Goal: Transaction & Acquisition: Book appointment/travel/reservation

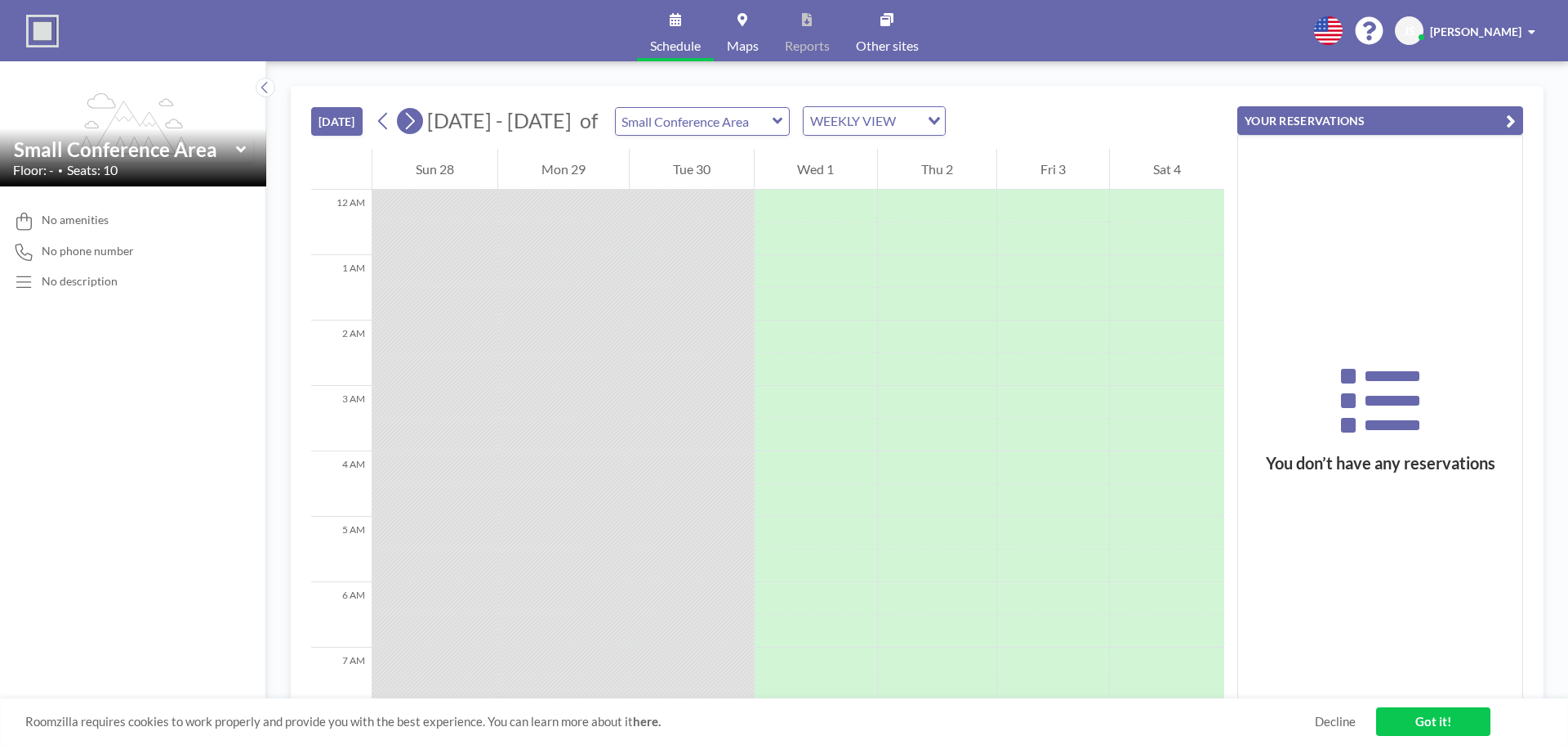
click at [417, 123] on icon at bounding box center [410, 121] width 15 height 25
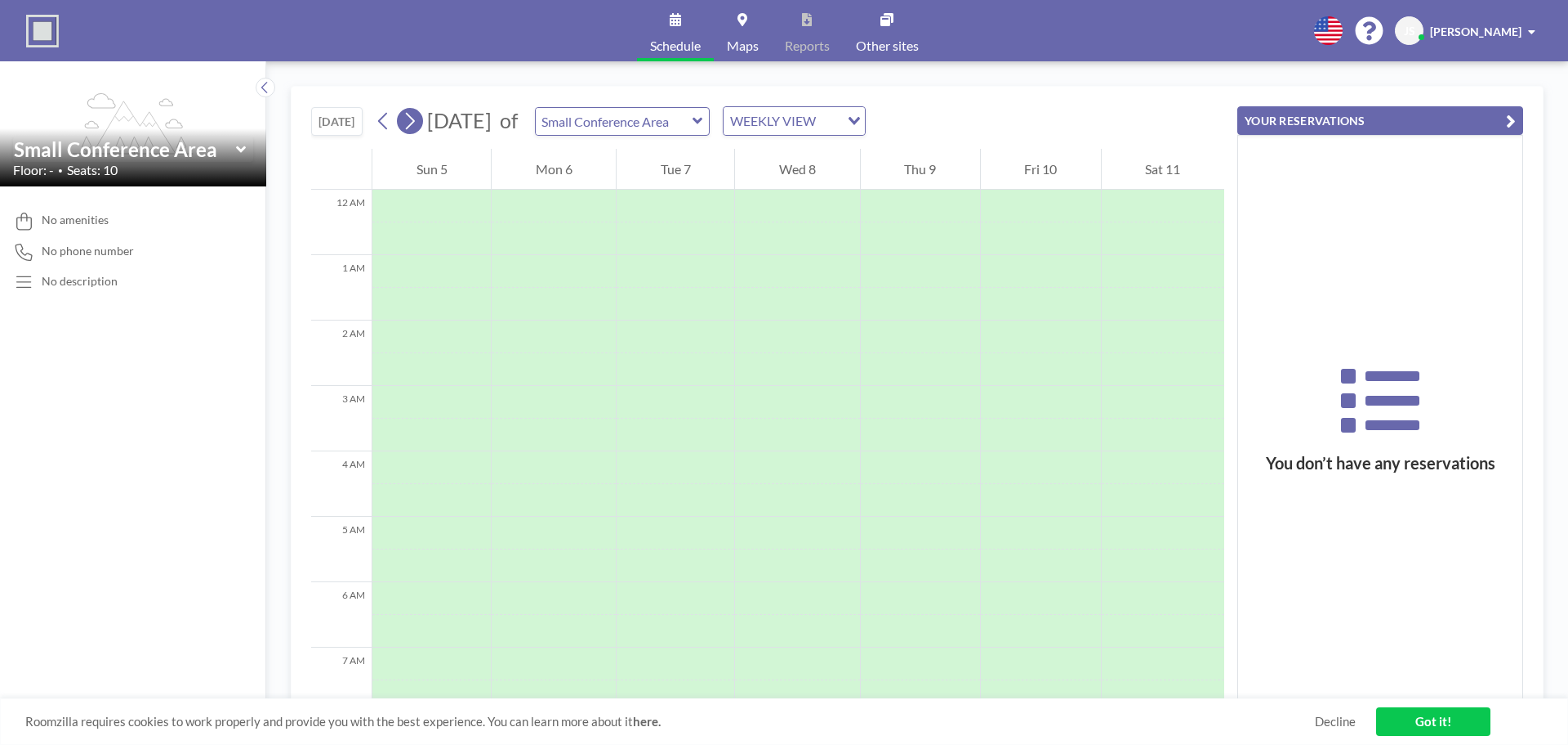
click at [417, 123] on icon at bounding box center [410, 121] width 15 height 25
click at [416, 125] on icon at bounding box center [410, 121] width 15 height 25
click at [704, 126] on icon at bounding box center [697, 121] width 10 height 16
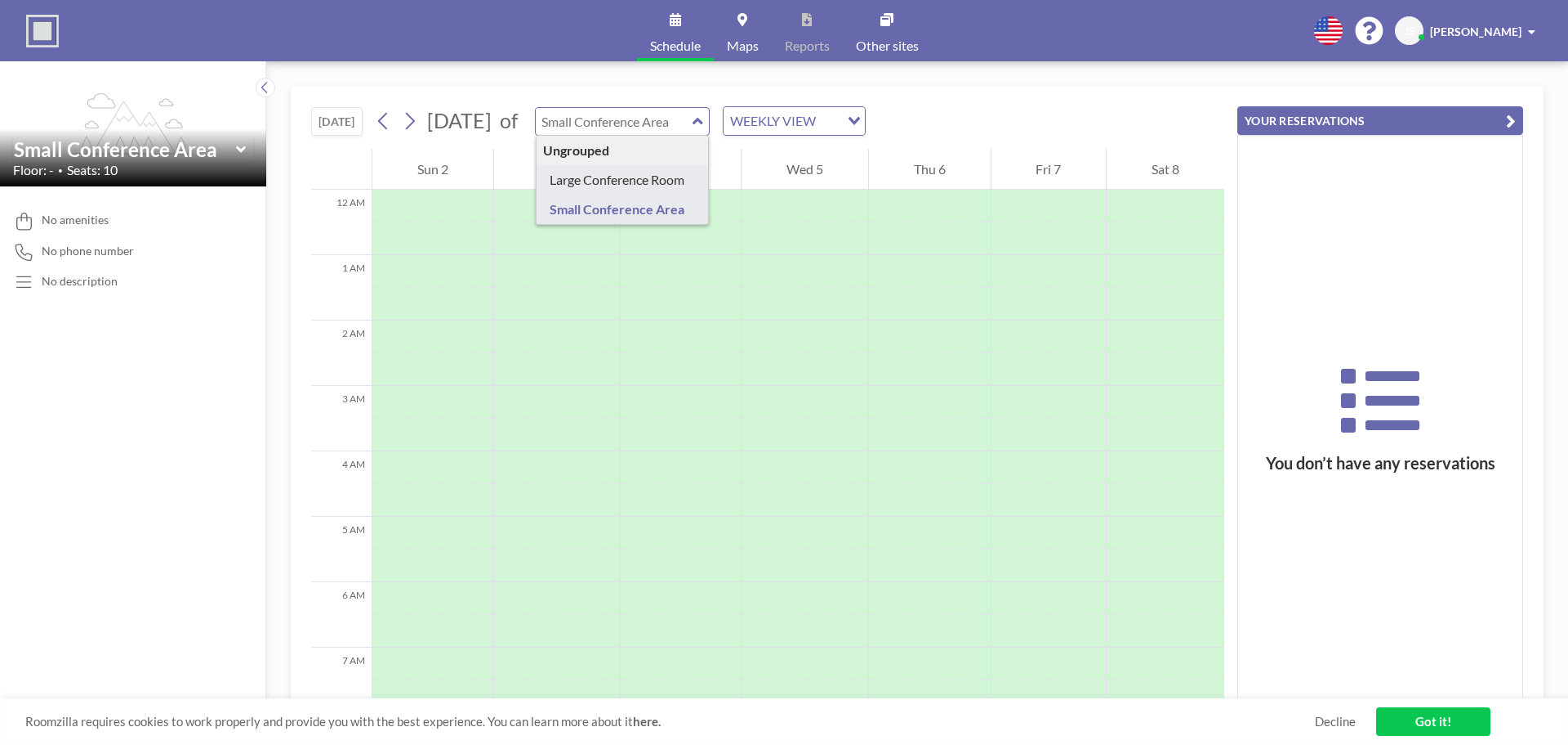
type input "Large Conference Room"
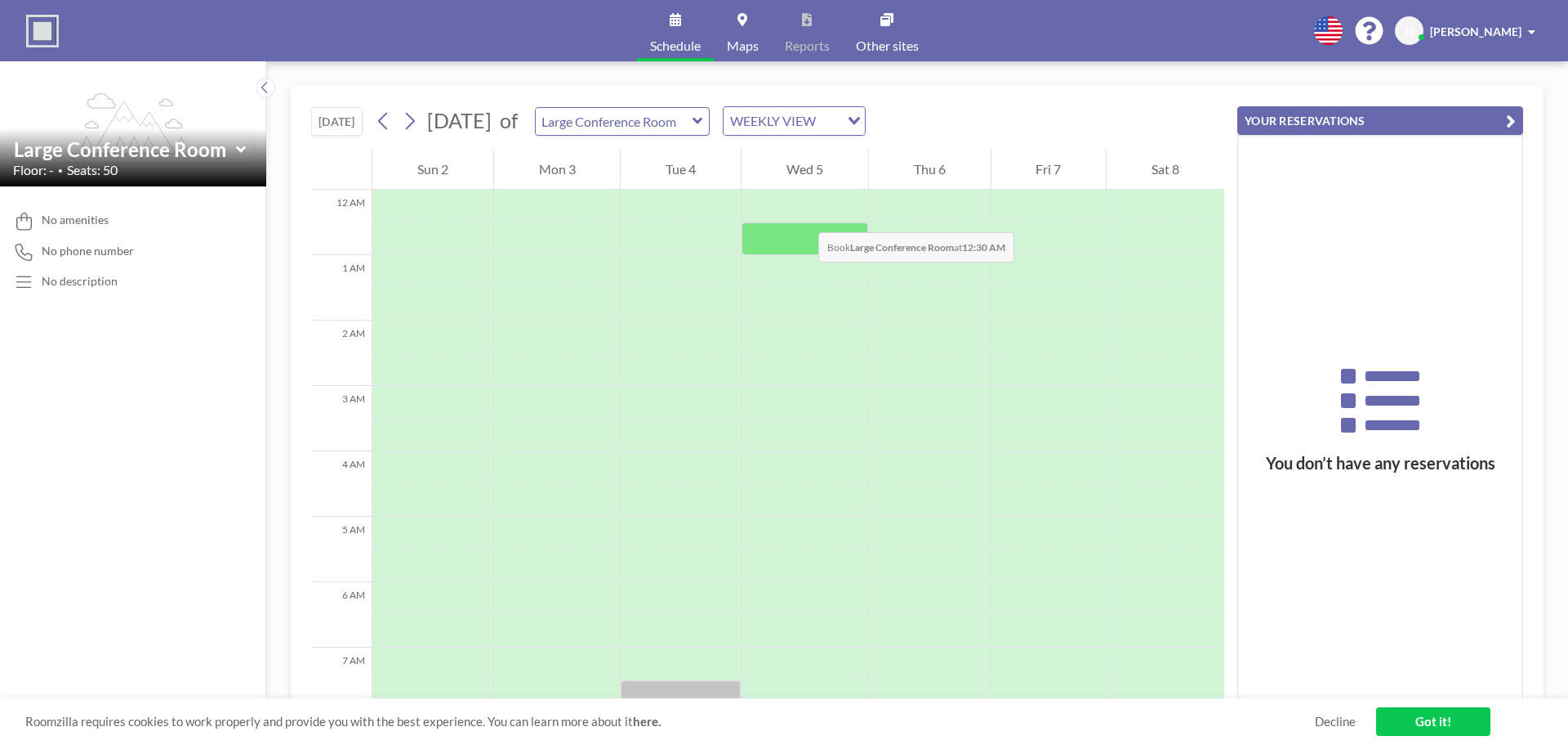
scroll to position [82, 0]
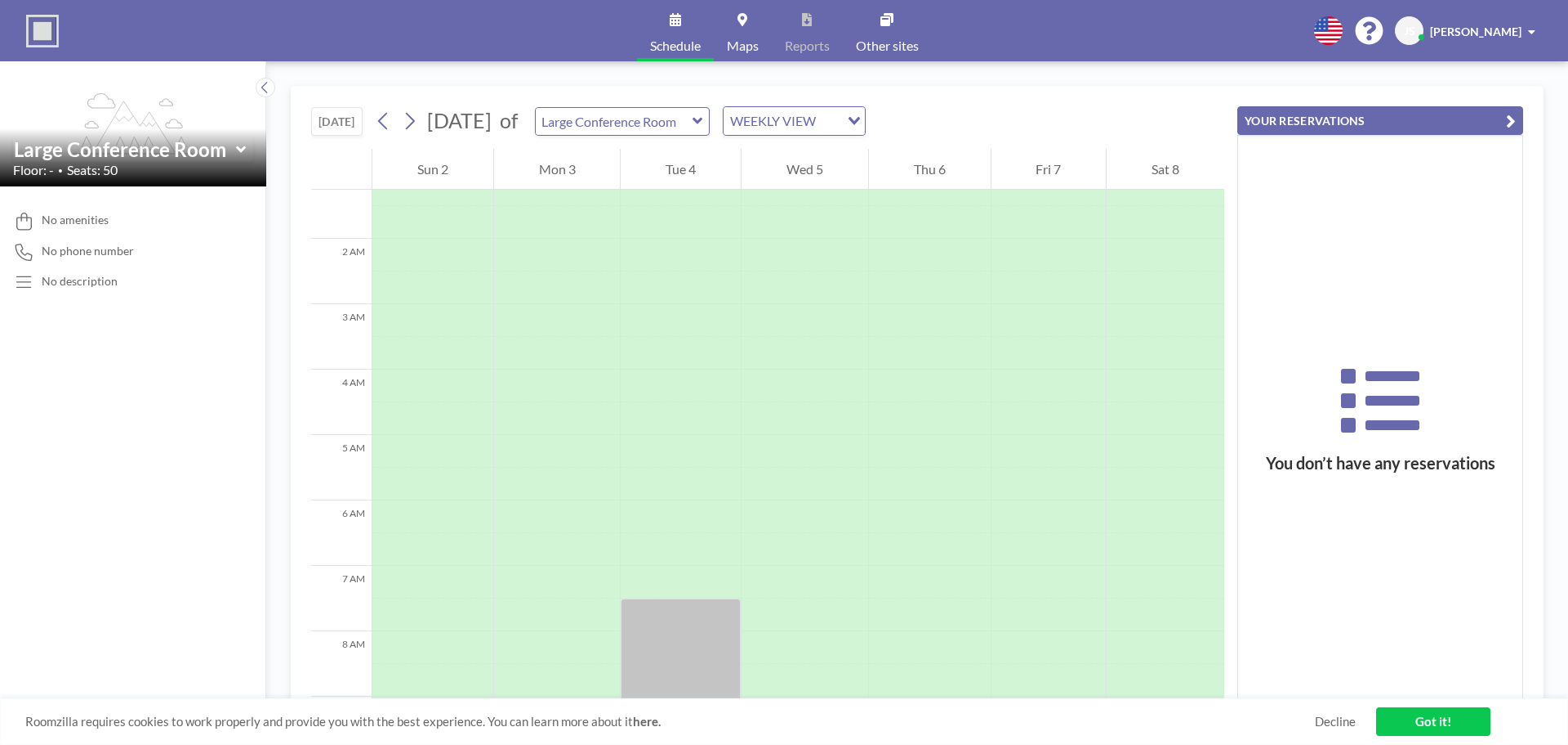
click at [1399, 721] on link "Got it!" at bounding box center [1433, 721] width 114 height 29
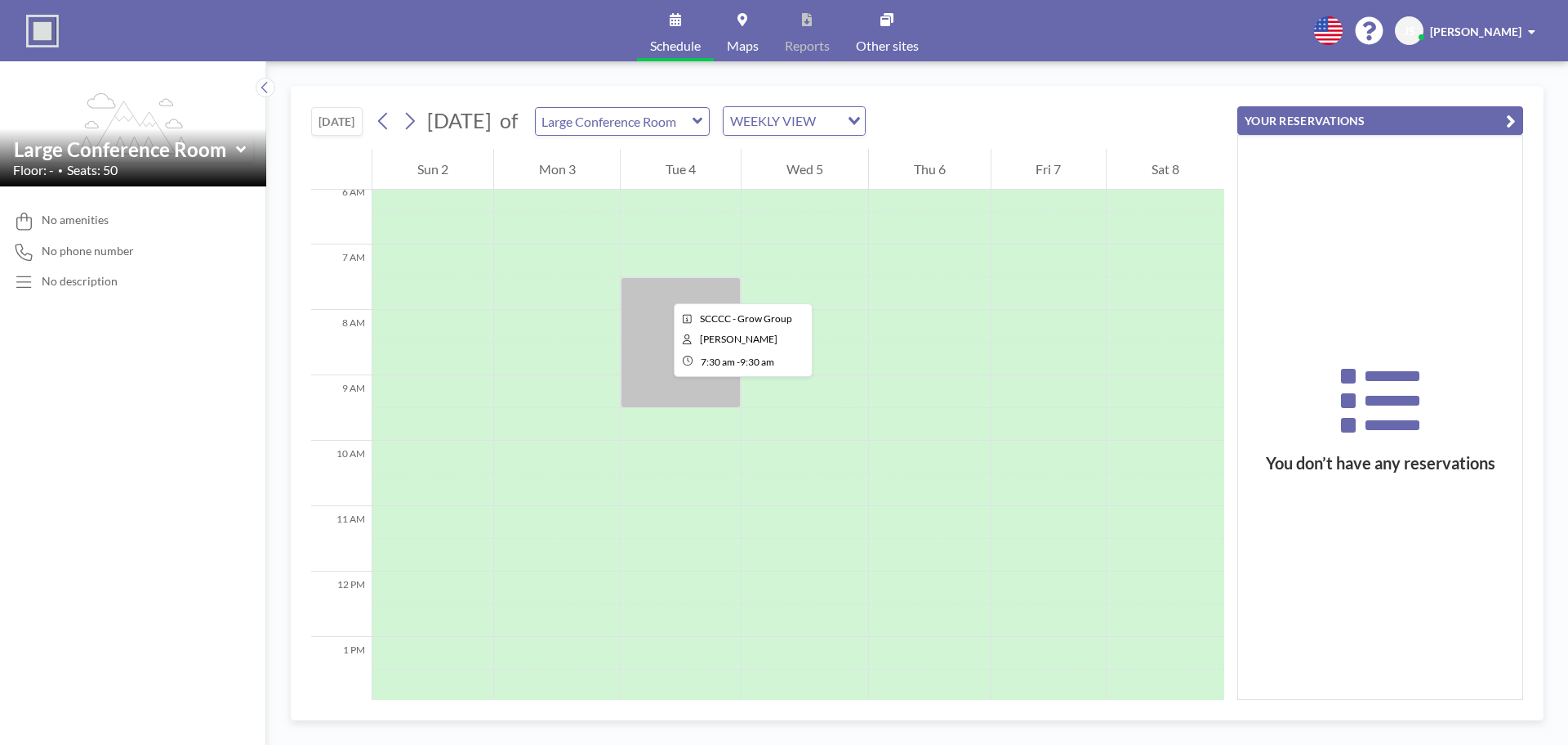
scroll to position [408, 0]
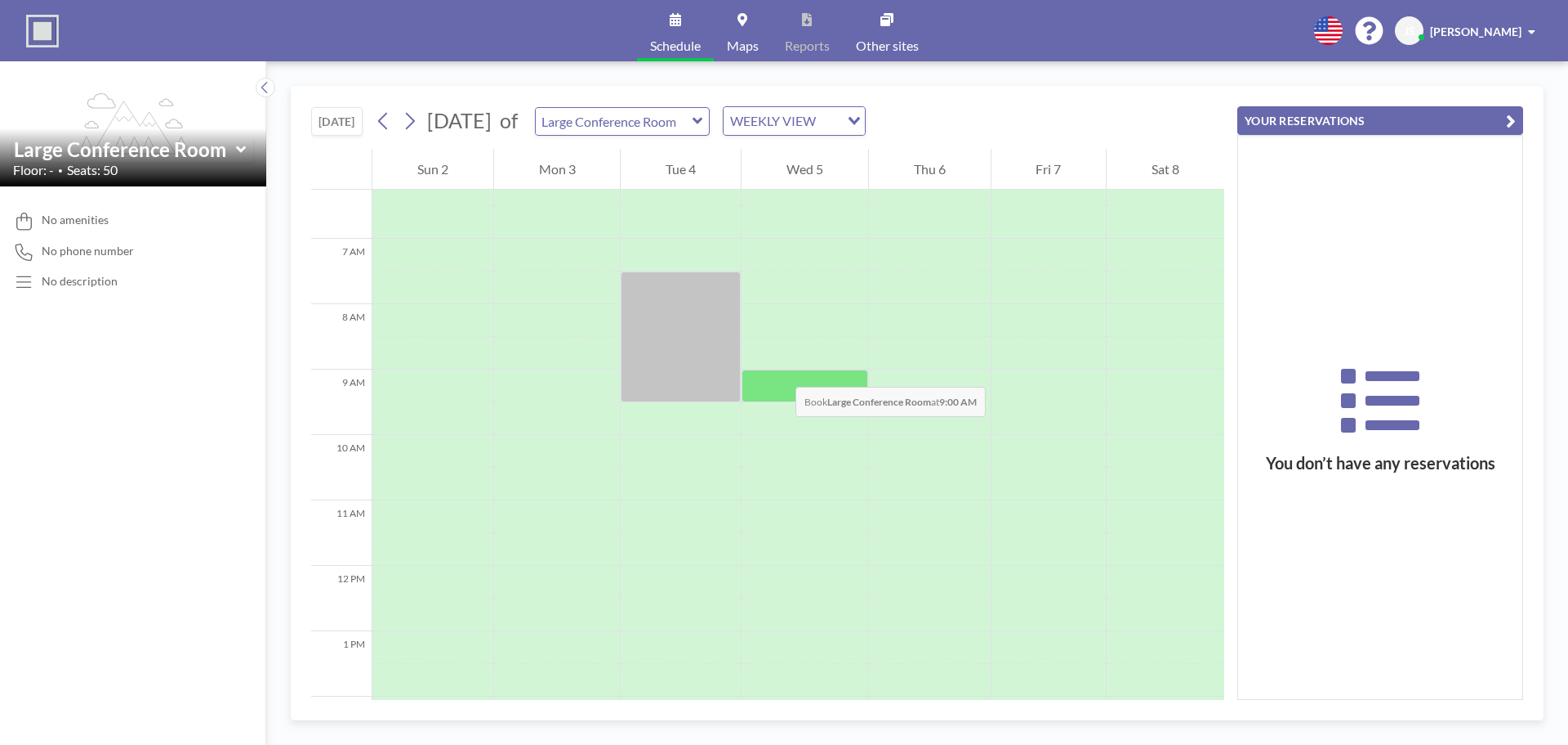
click at [779, 370] on div at bounding box center [804, 385] width 126 height 32
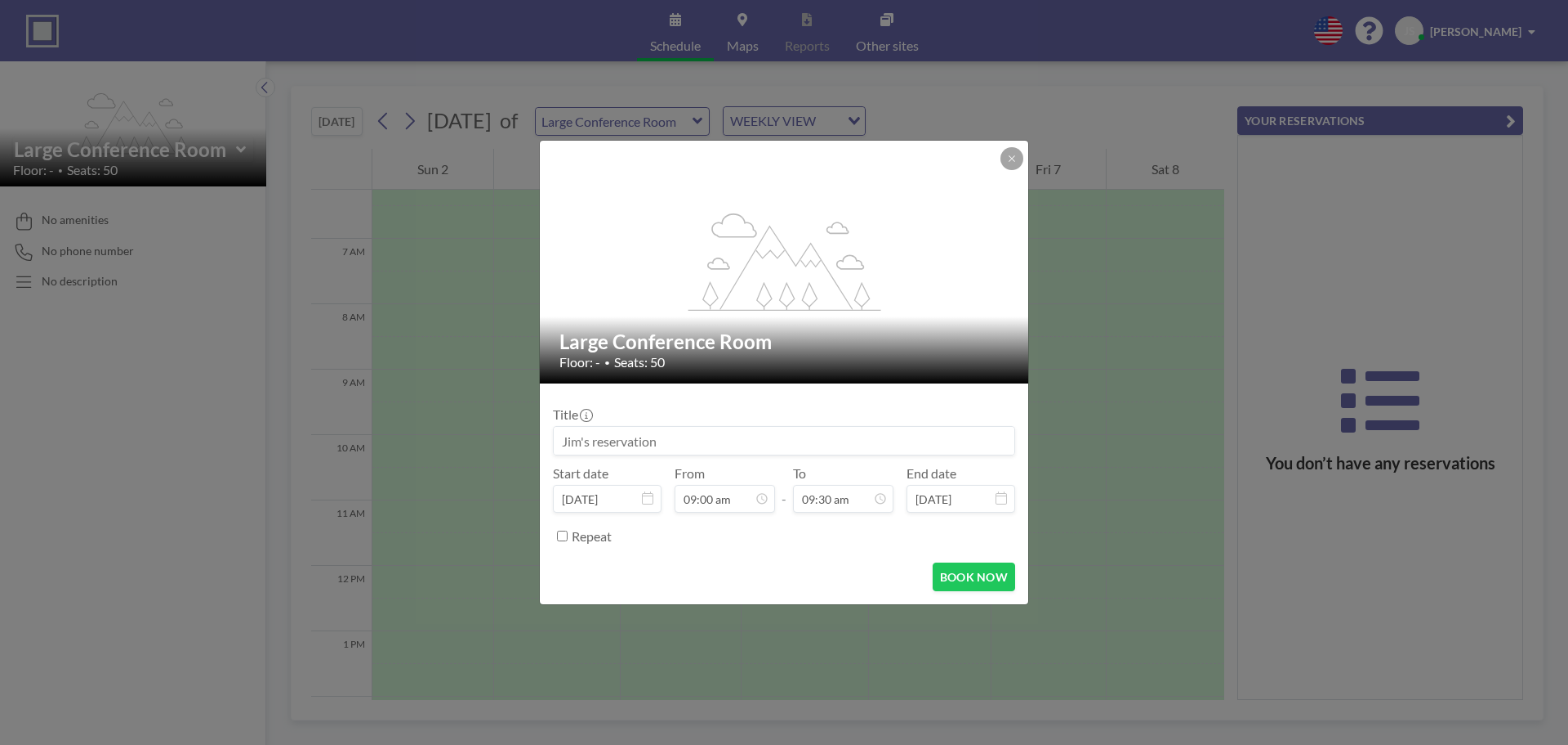
click at [779, 370] on div "Large Conference Room Floor: - • Seats: 50" at bounding box center [784, 349] width 490 height 67
drag, startPoint x: 679, startPoint y: 439, endPoint x: 537, endPoint y: 433, distance: 142.1
click at [537, 433] on div "flex-grow: 1.2; Large Conference Room Floor: - • Seats: 50 Title Start date [DA…" at bounding box center [784, 372] width 1568 height 745
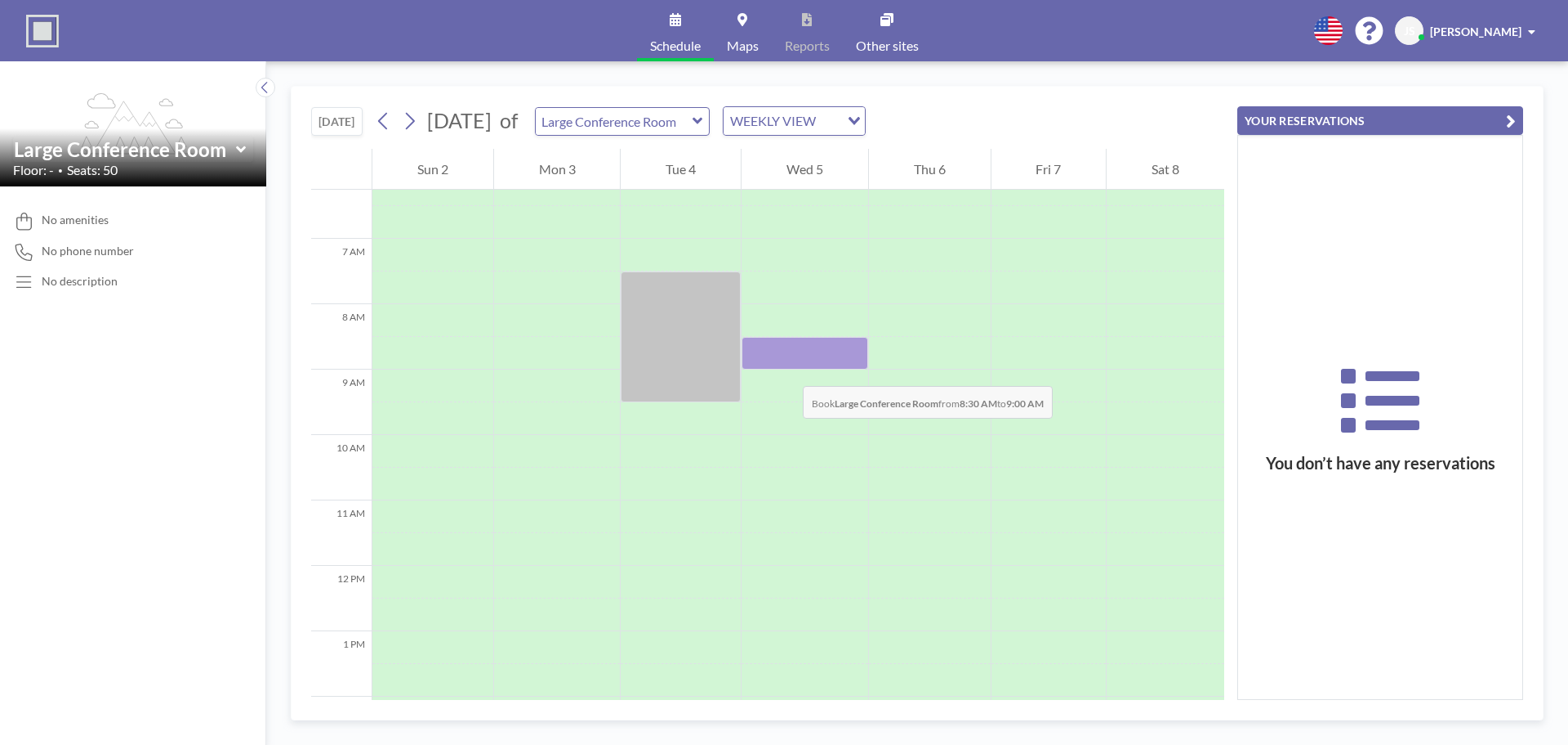
click at [786, 369] on div at bounding box center [804, 385] width 126 height 32
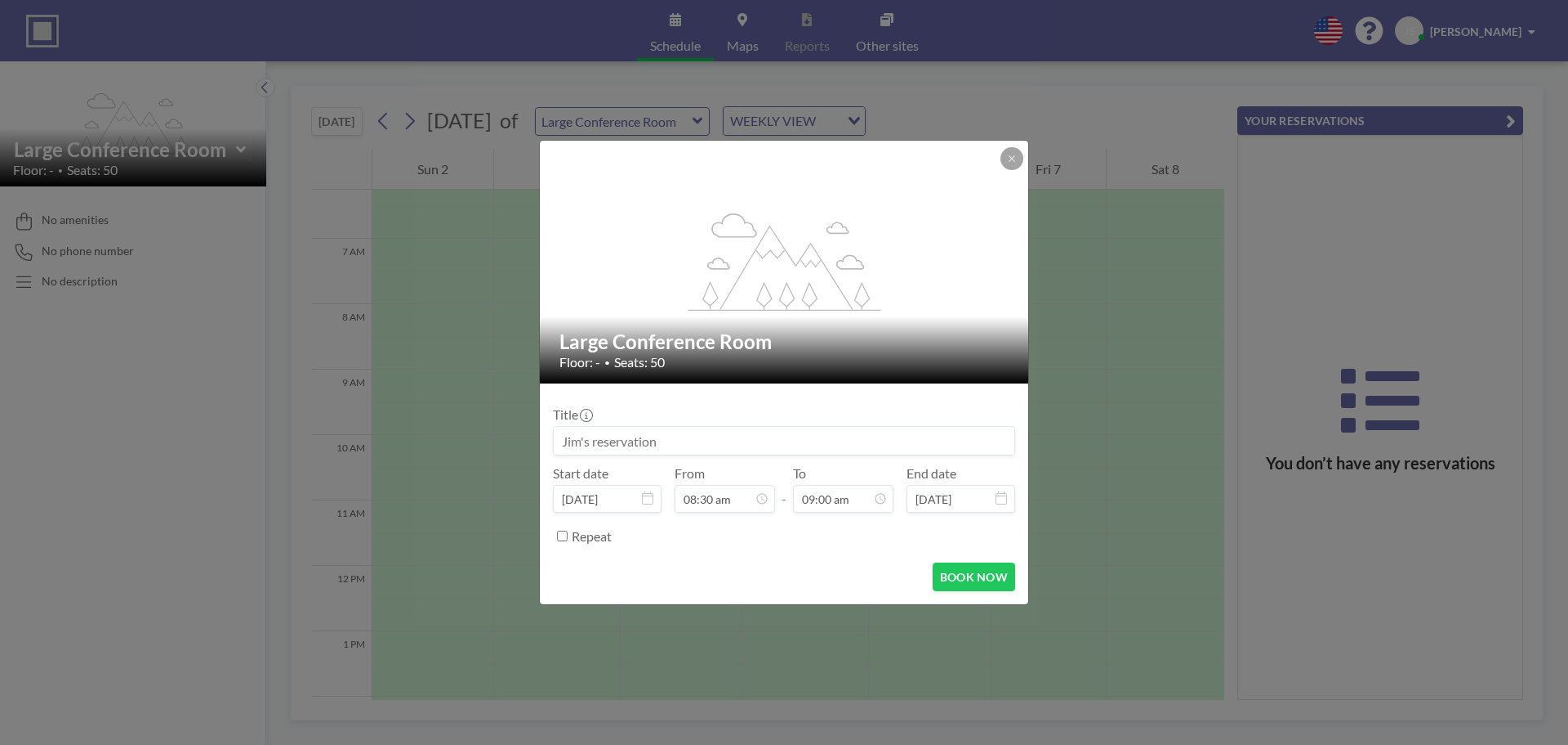
click at [681, 438] on input at bounding box center [784, 440] width 460 height 28
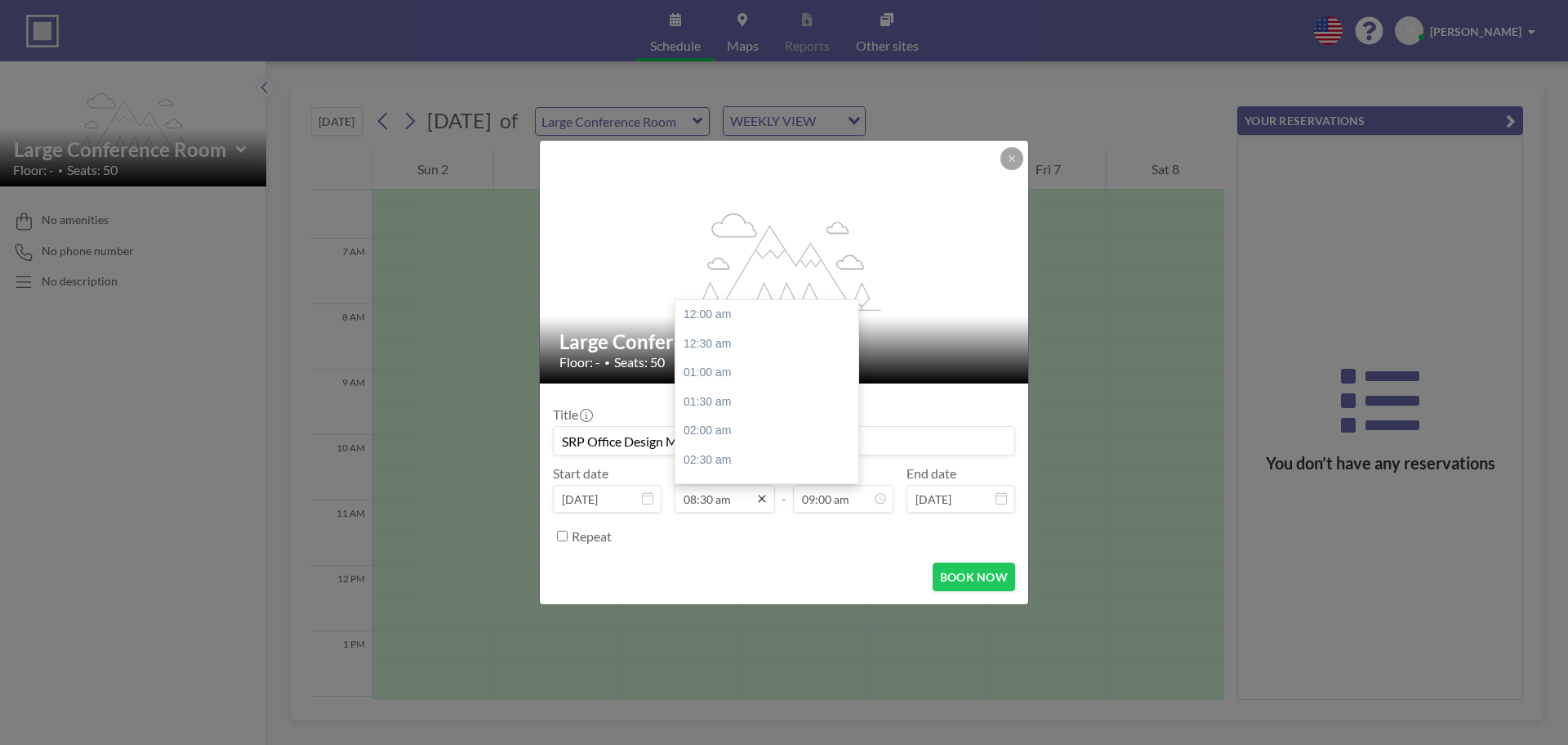
scroll to position [495, 0]
type input "SRP Office Design Meeting"
click at [758, 500] on icon at bounding box center [763, 499] width 13 height 13
click at [707, 333] on div "09:00 am" at bounding box center [770, 343] width 191 height 29
type input "09:00 am"
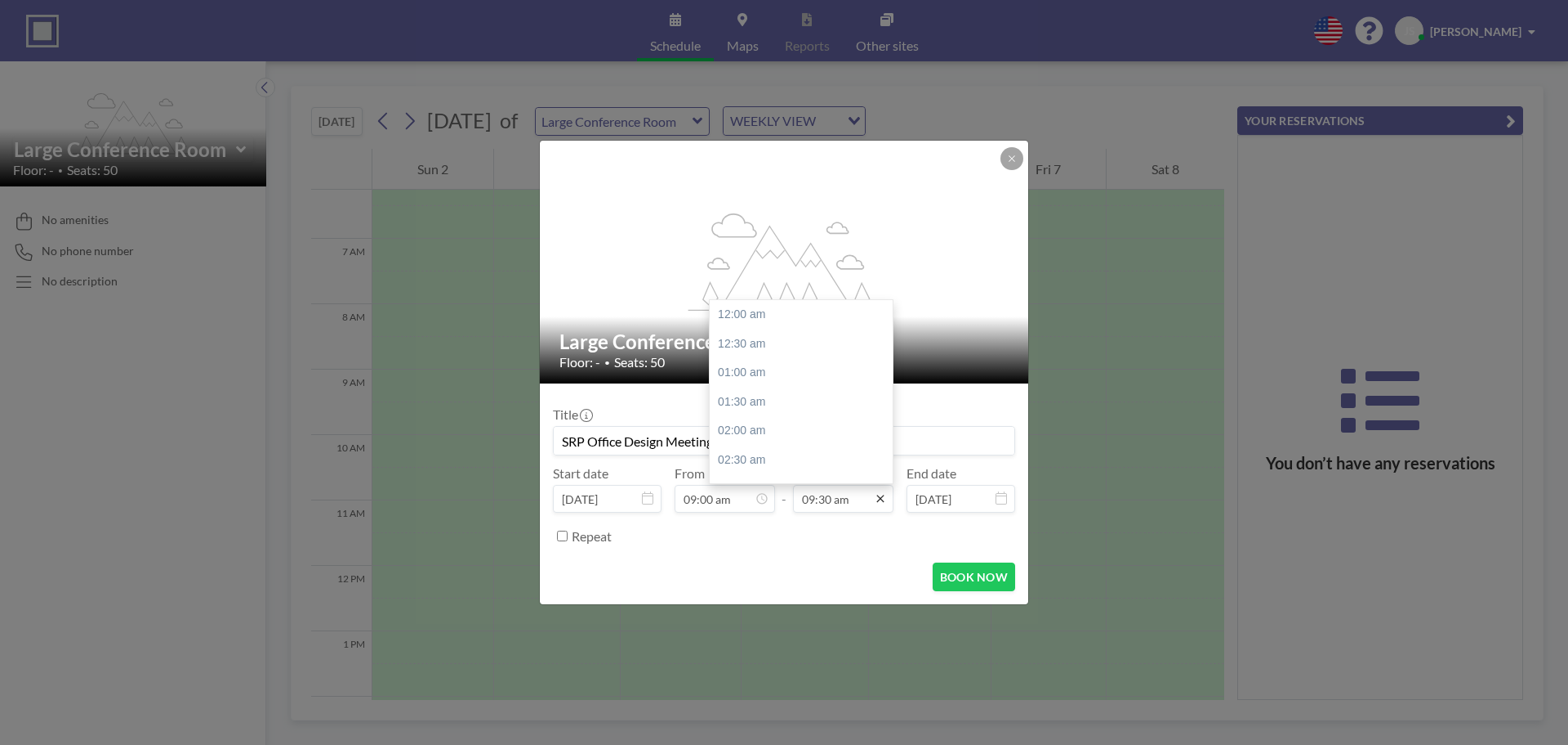
scroll to position [553, 0]
click at [875, 499] on icon at bounding box center [881, 499] width 13 height 13
click at [745, 339] on div "03:30 pm" at bounding box center [804, 336] width 191 height 29
type input "03:30 pm"
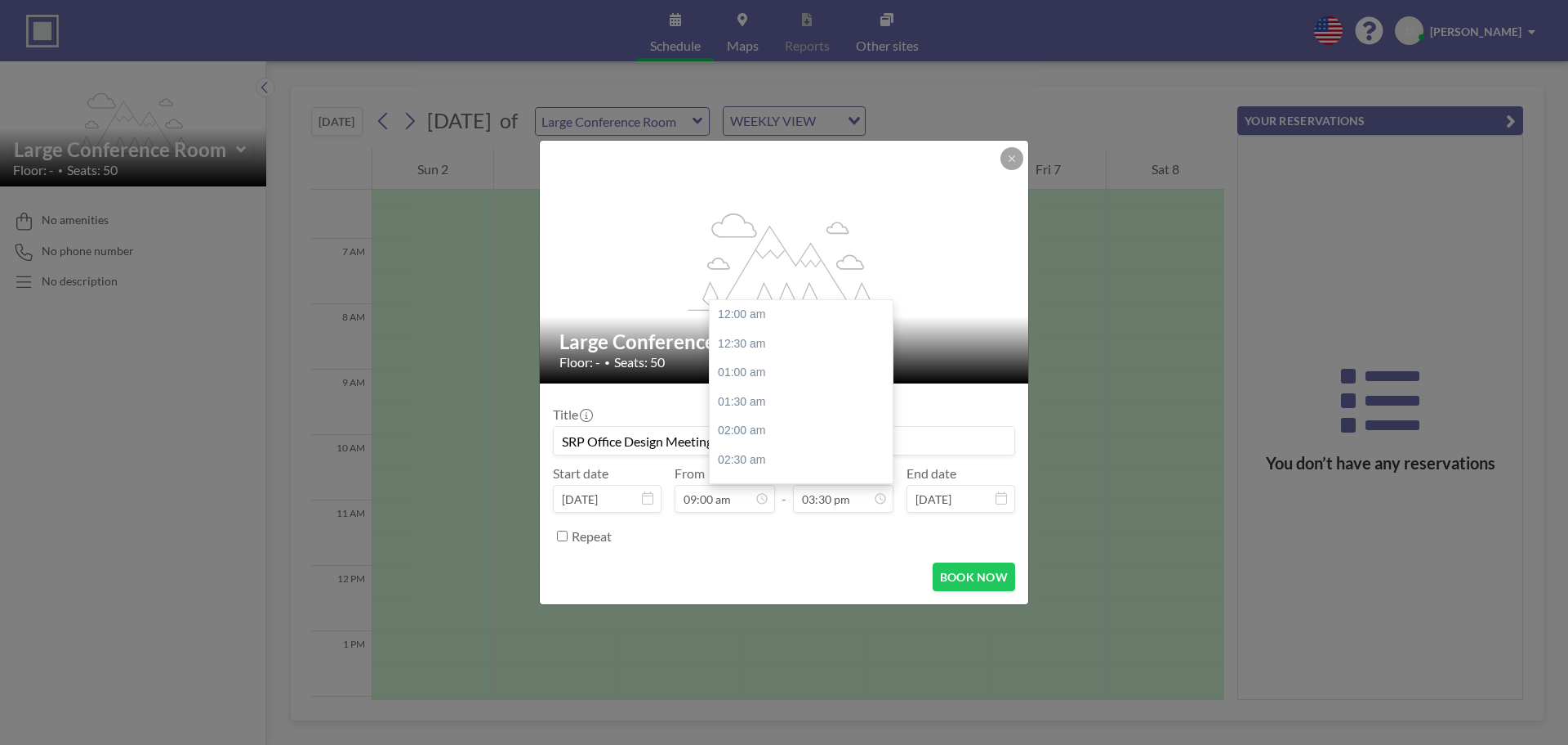
scroll to position [901, 0]
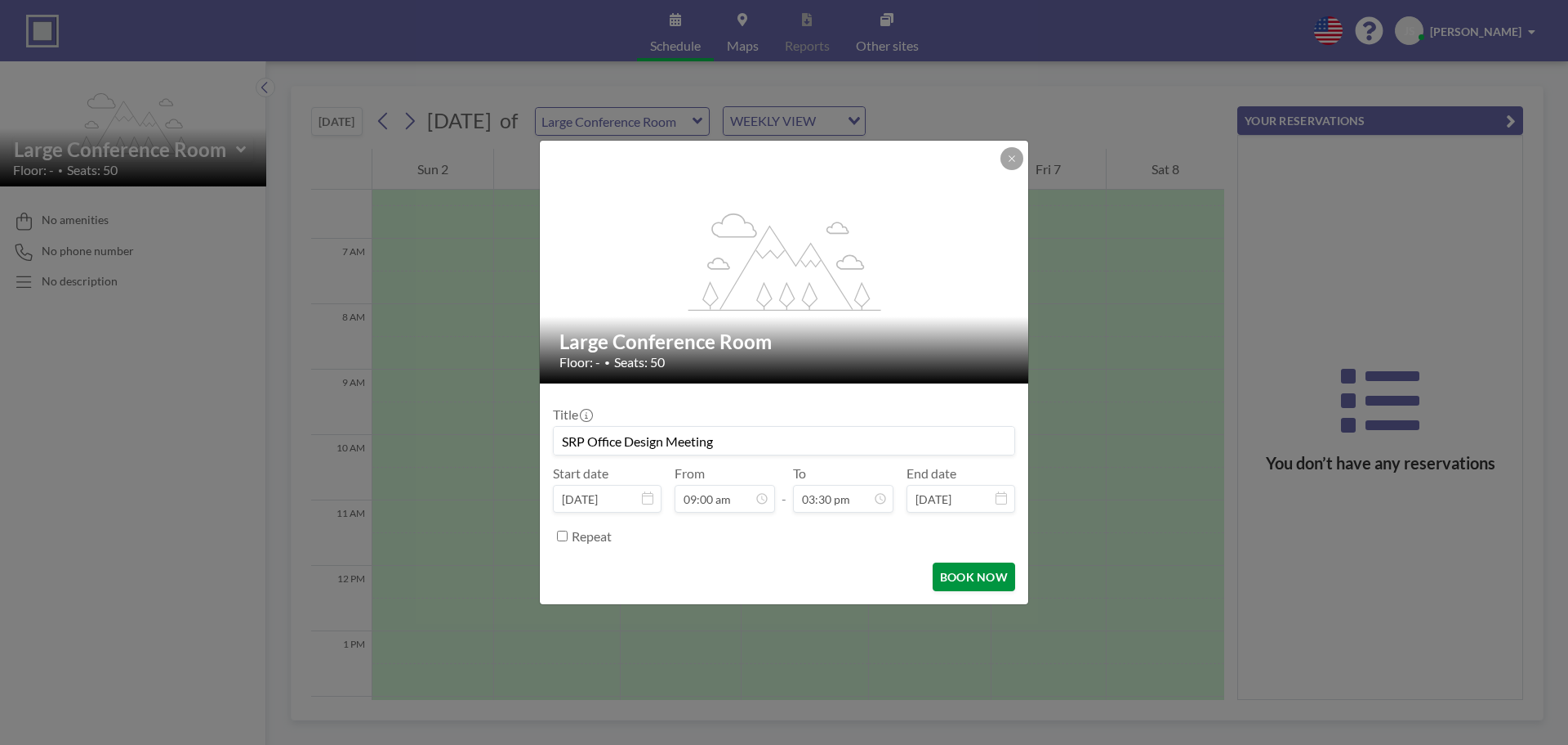
click at [976, 571] on button "BOOK NOW" at bounding box center [974, 577] width 83 height 29
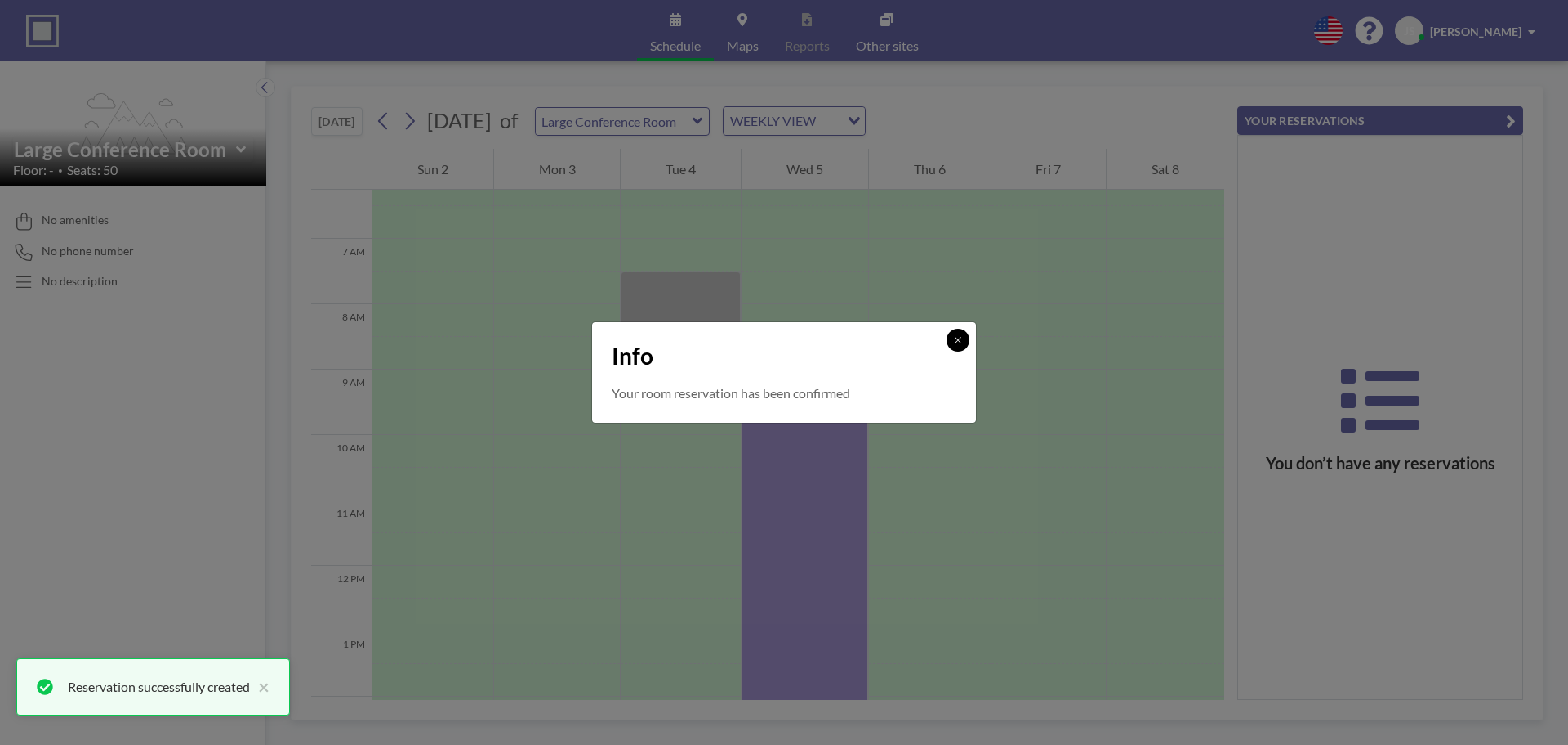
click at [953, 346] on button at bounding box center [958, 340] width 23 height 23
